Goal: Information Seeking & Learning: Check status

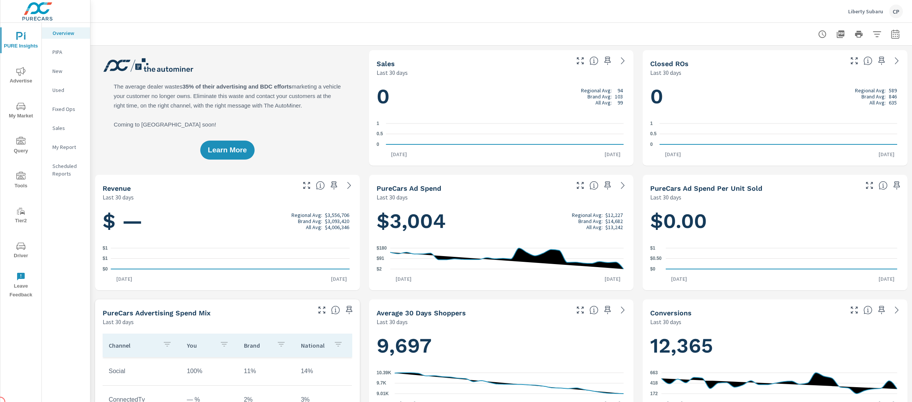
scroll to position [0, 0]
click at [25, 70] on span "Advertise" at bounding box center [21, 76] width 36 height 19
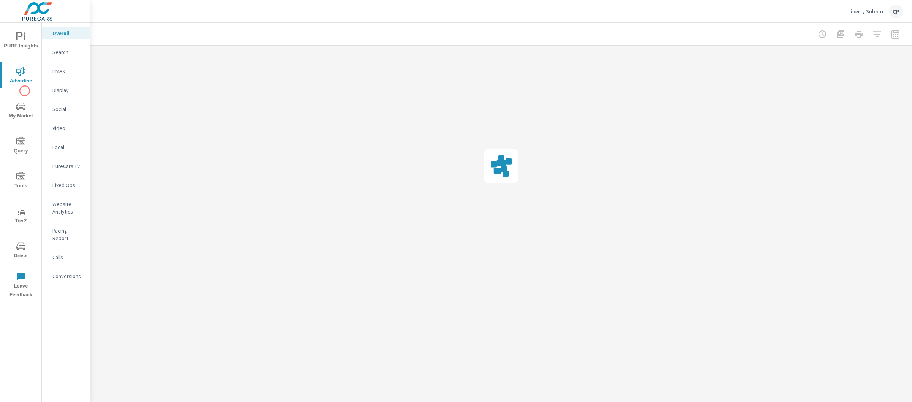
click at [25, 92] on div "PURE Insights Advertise My Market Query Tools Tier2 Driver Leave Feedback" at bounding box center [20, 163] width 41 height 280
click at [26, 47] on span "PURE Insights" at bounding box center [21, 41] width 36 height 19
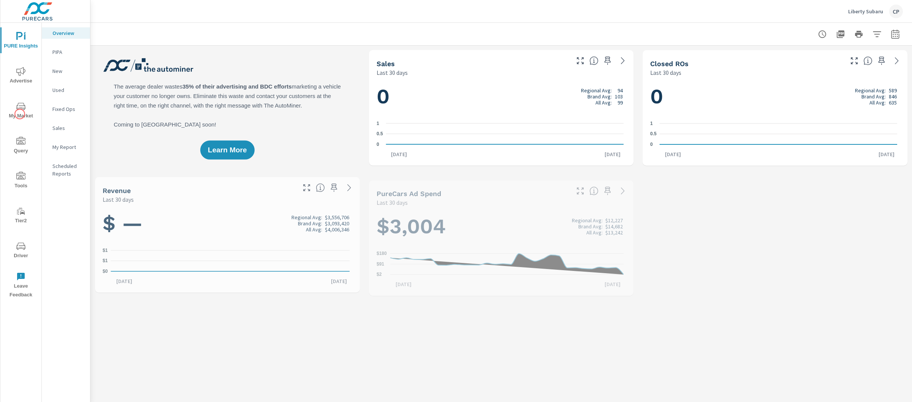
scroll to position [0, 0]
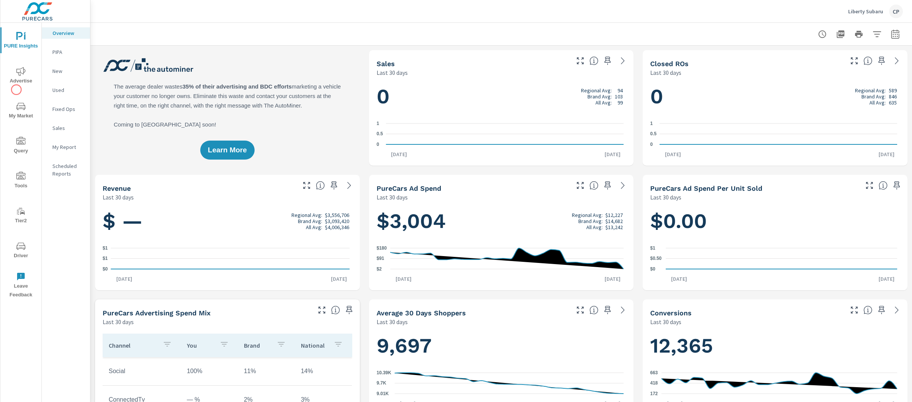
click at [17, 75] on icon "nav menu" at bounding box center [20, 71] width 9 height 9
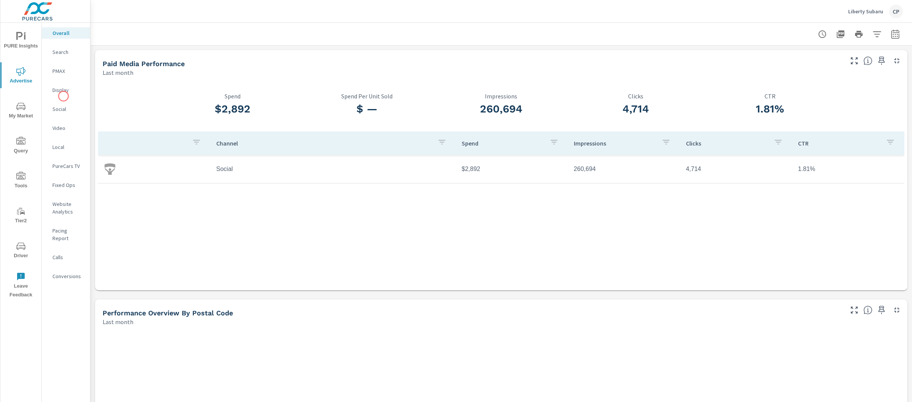
click at [62, 111] on p "Social" at bounding box center [68, 109] width 32 height 8
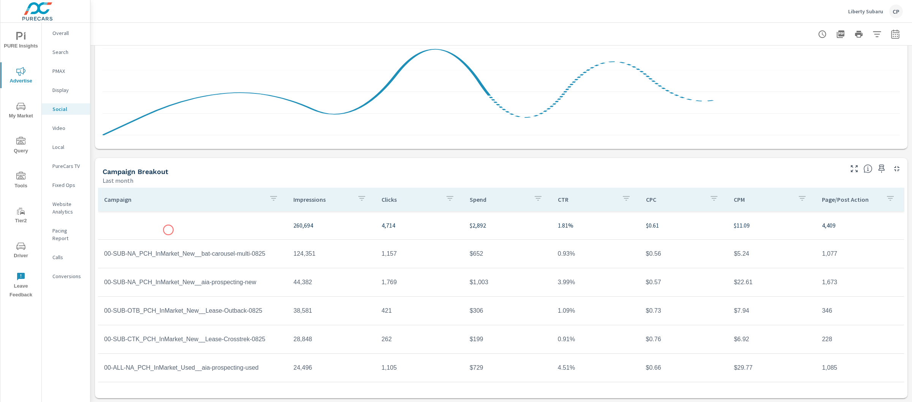
scroll to position [142, 0]
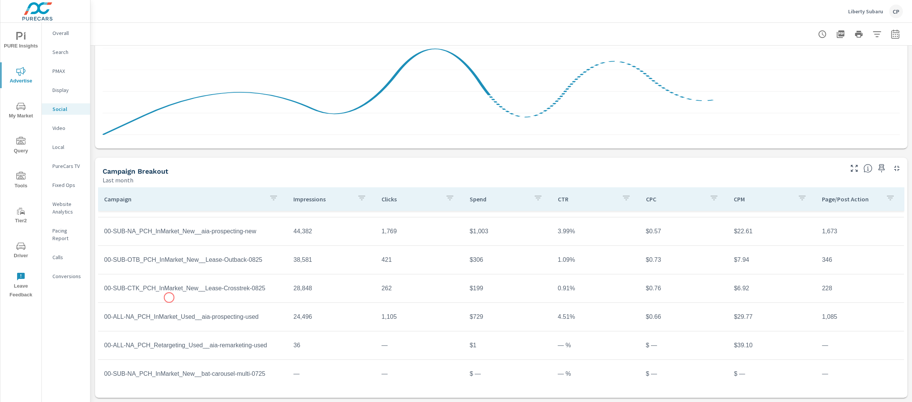
scroll to position [55, 0]
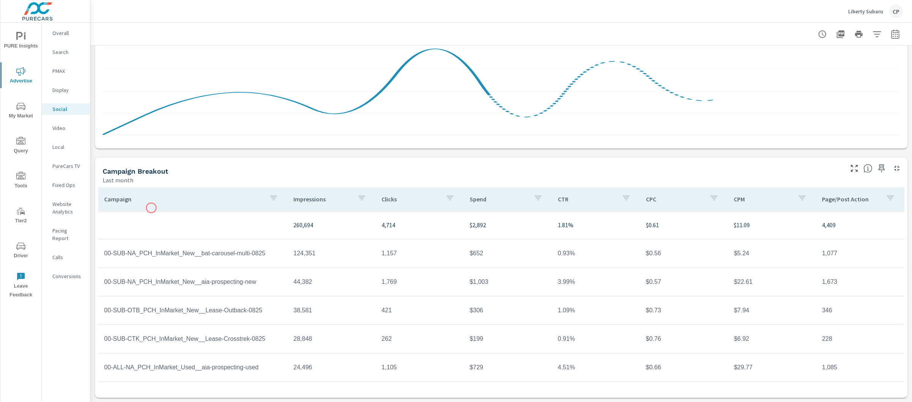
scroll to position [55, 0]
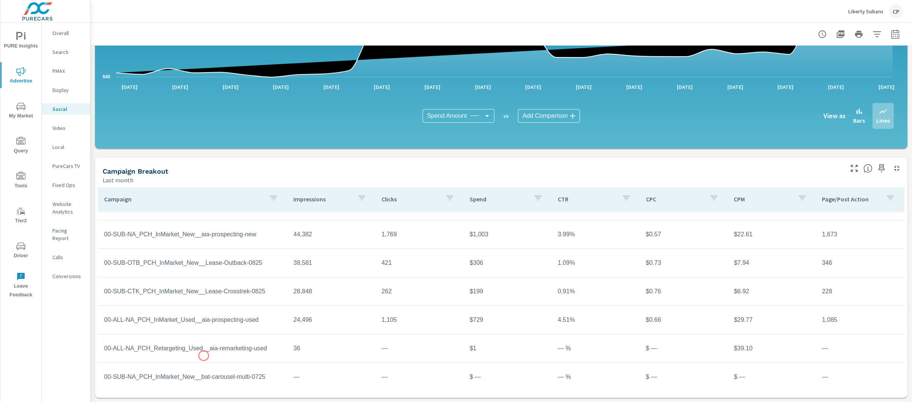
scroll to position [44, 0]
